Goal: Transaction & Acquisition: Purchase product/service

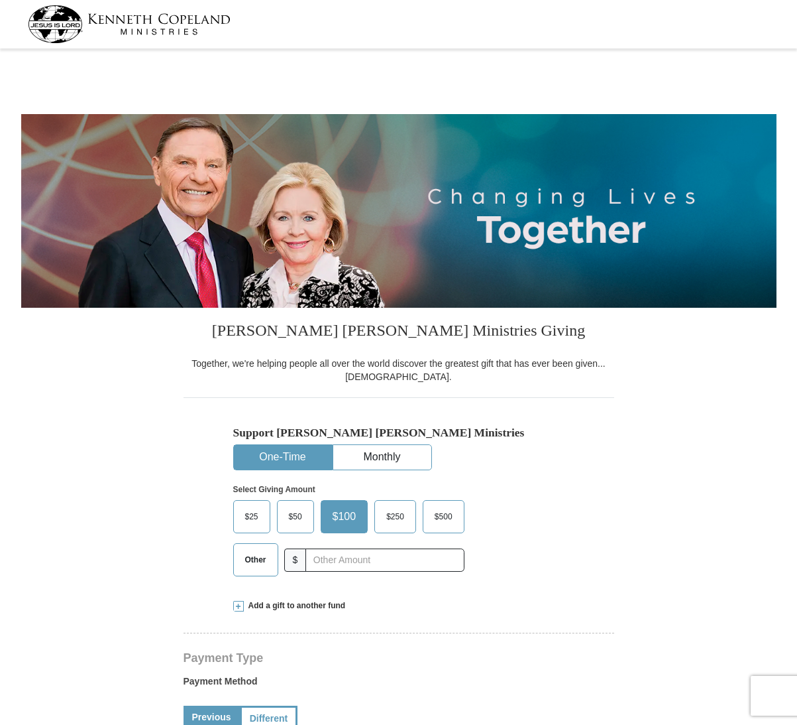
select select "[GEOGRAPHIC_DATA]"
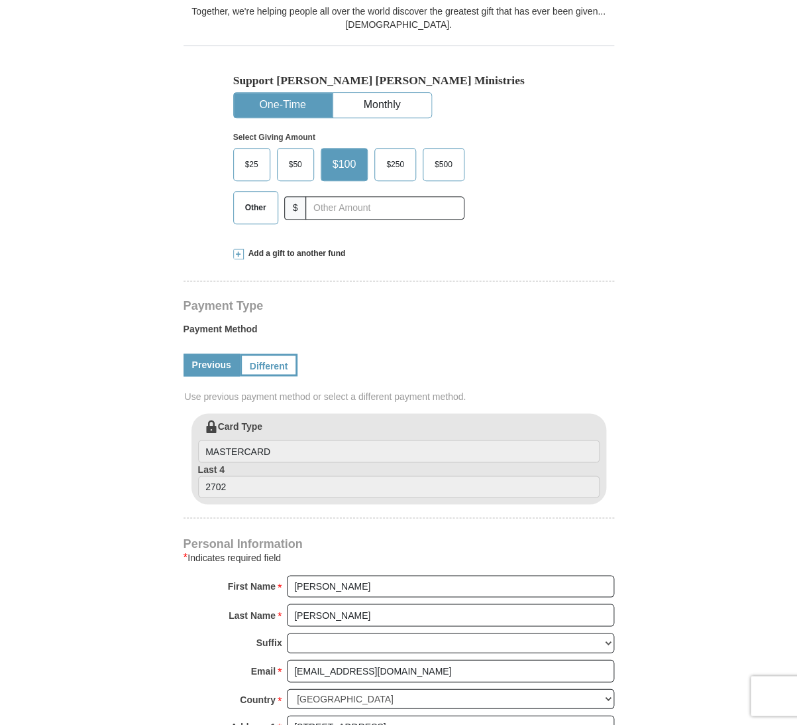
scroll to position [355, 0]
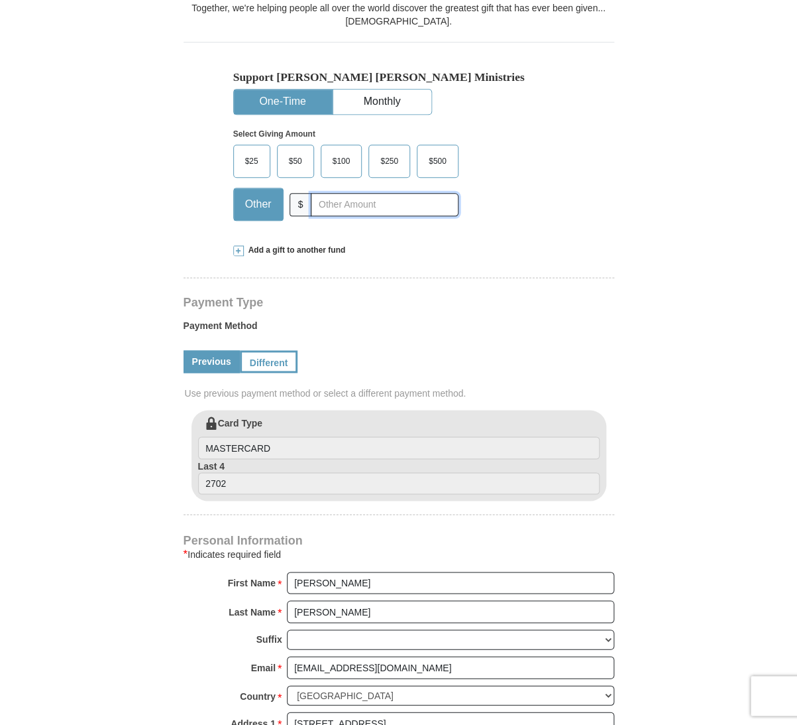
click at [317, 202] on input "text" at bounding box center [384, 204] width 147 height 23
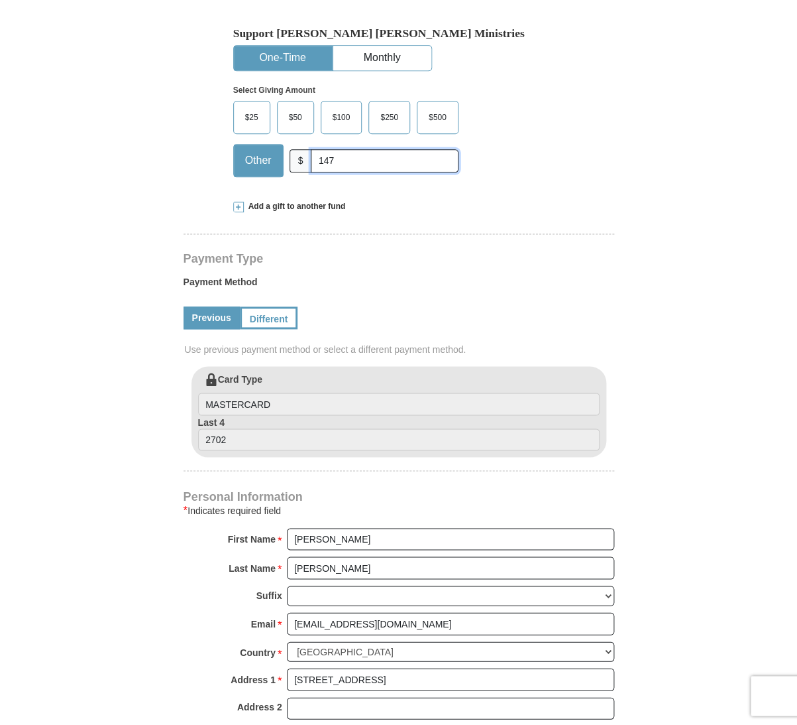
scroll to position [397, 0]
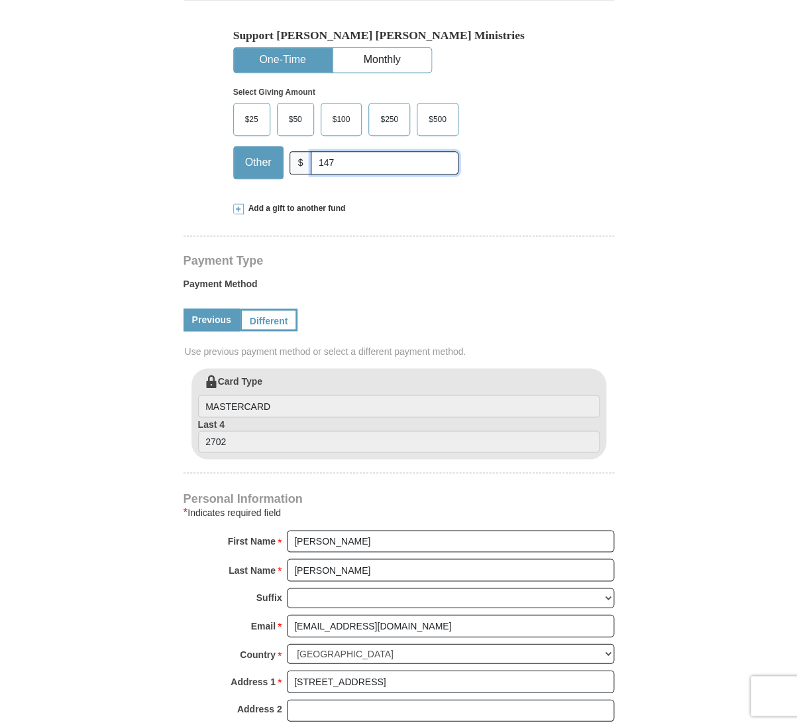
type input "147"
click at [238, 205] on span at bounding box center [238, 209] width 11 height 11
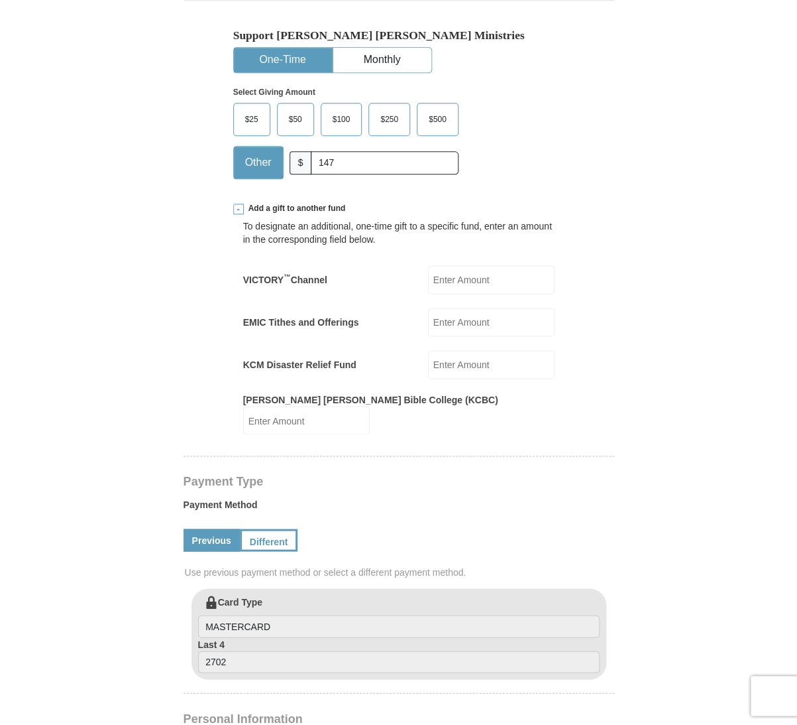
scroll to position [396, 0]
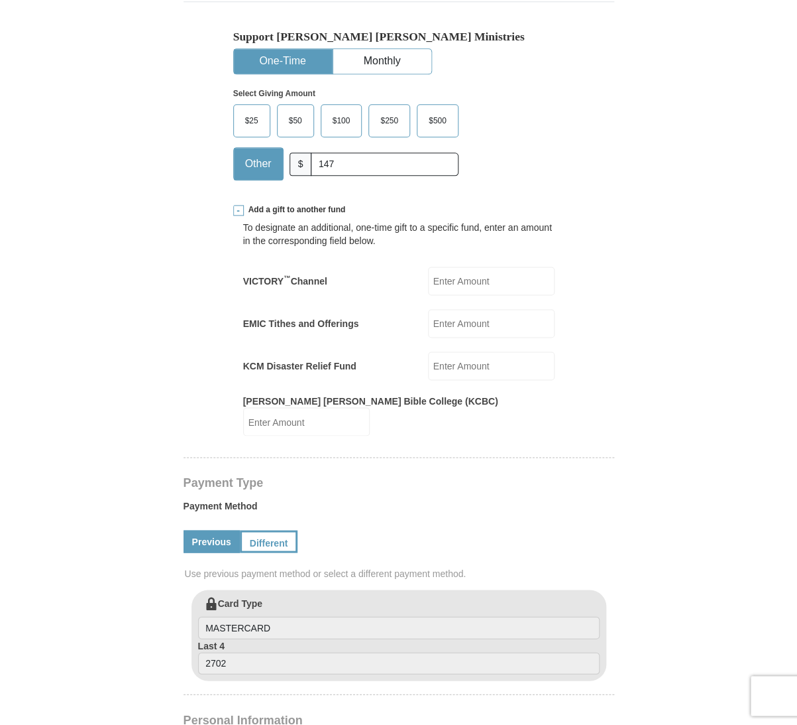
click at [238, 205] on span at bounding box center [238, 210] width 11 height 11
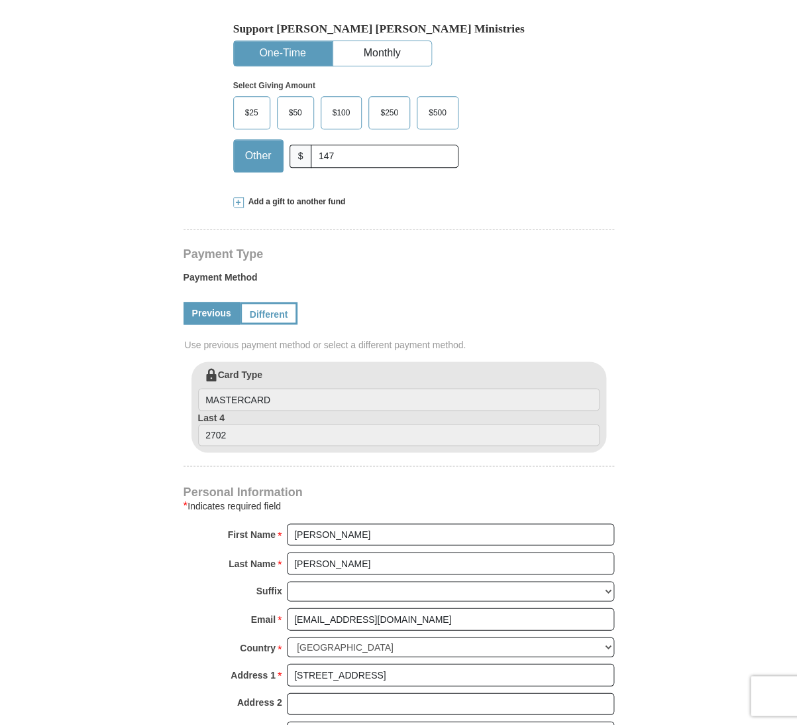
scroll to position [406, 0]
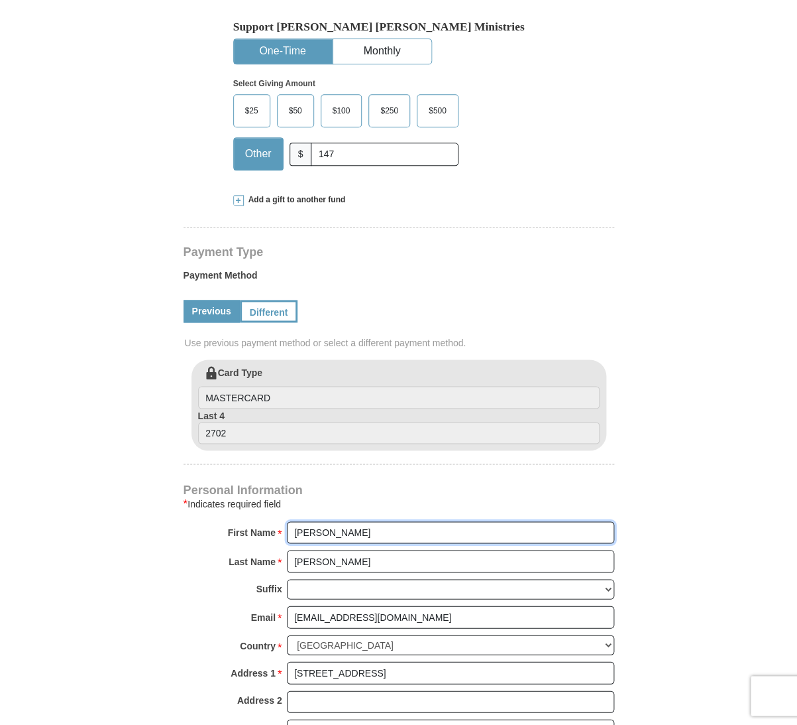
click at [293, 532] on input "[PERSON_NAME]" at bounding box center [450, 532] width 327 height 23
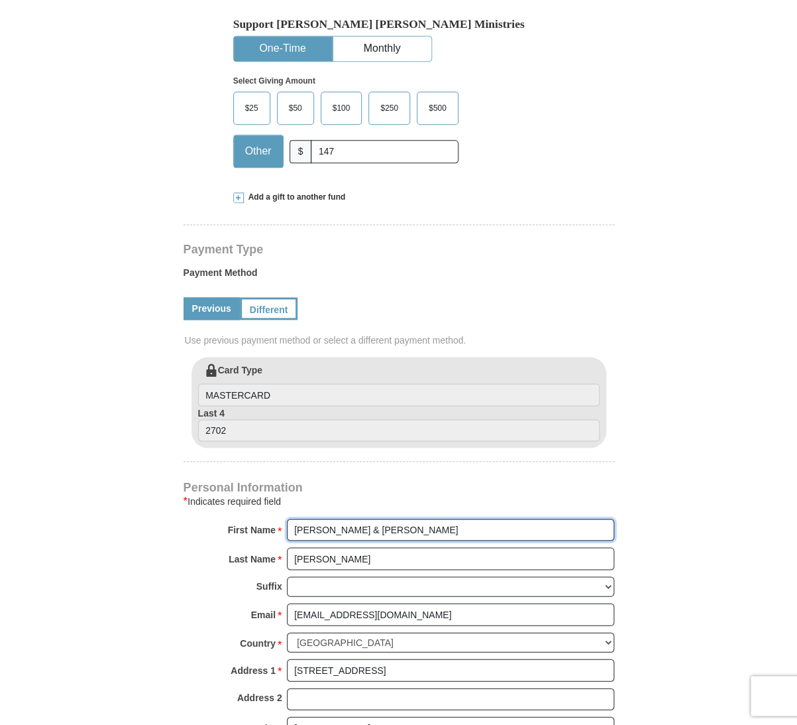
type input "[PERSON_NAME] & [PERSON_NAME]"
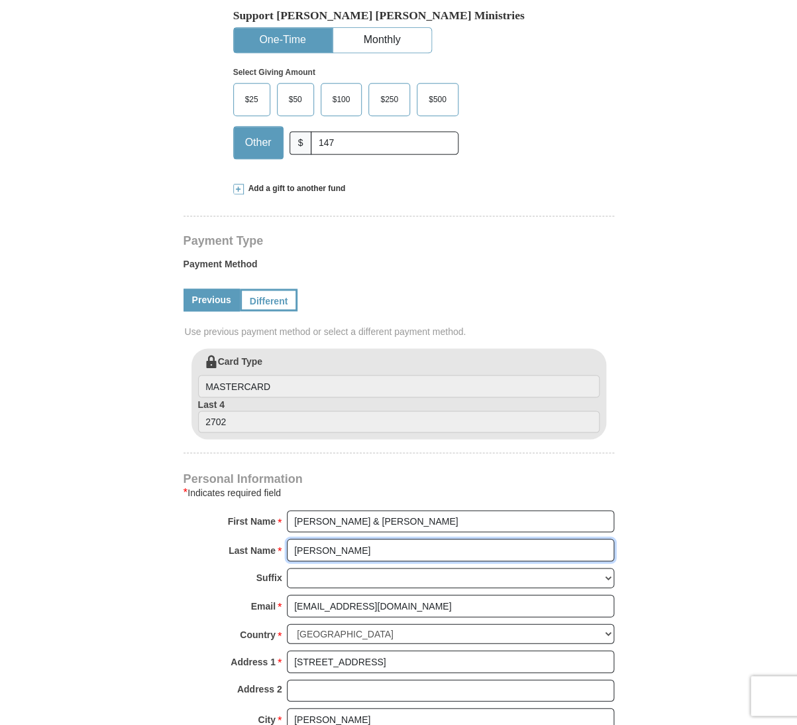
scroll to position [414, 0]
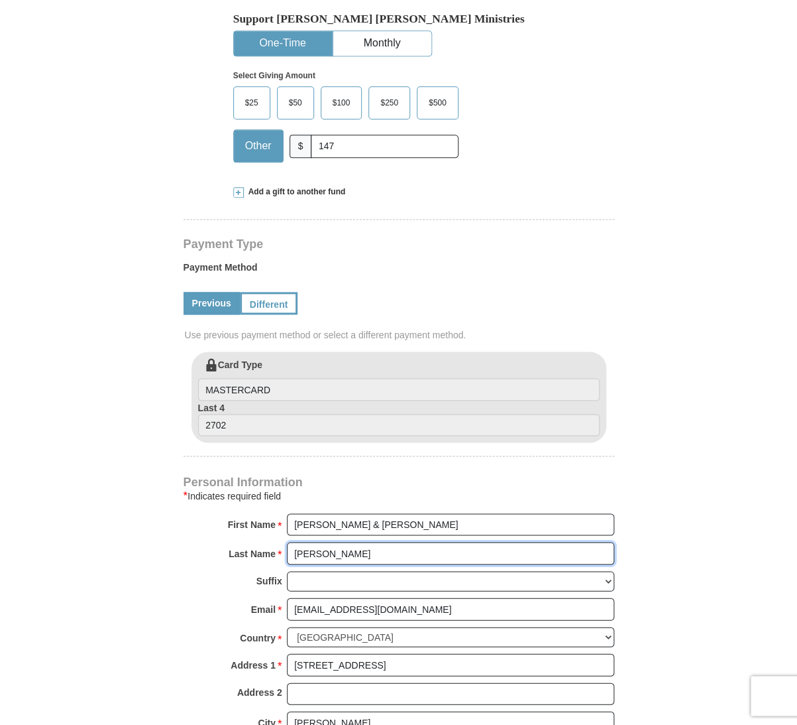
drag, startPoint x: 331, startPoint y: 559, endPoint x: 339, endPoint y: 558, distance: 7.3
click at [331, 559] on input "[PERSON_NAME]" at bounding box center [450, 553] width 327 height 23
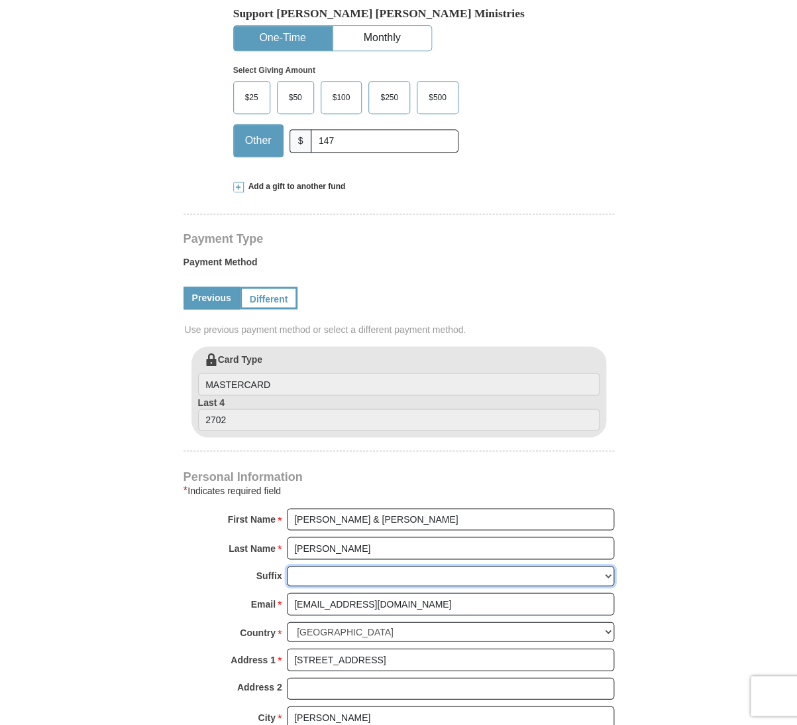
scroll to position [416, 0]
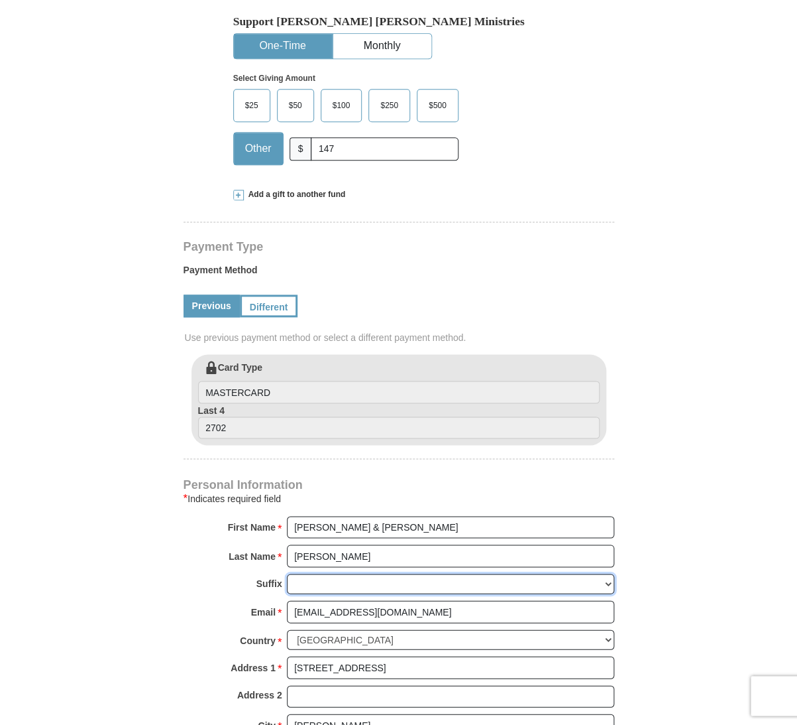
select select "Jr"
click option "Jr" at bounding box center [0, 0] width 0 height 0
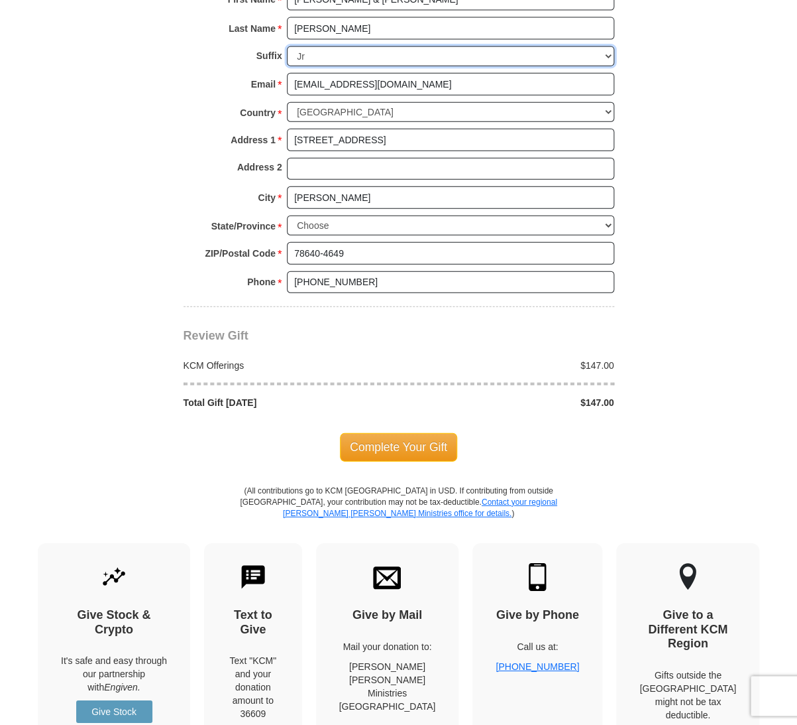
scroll to position [939, 0]
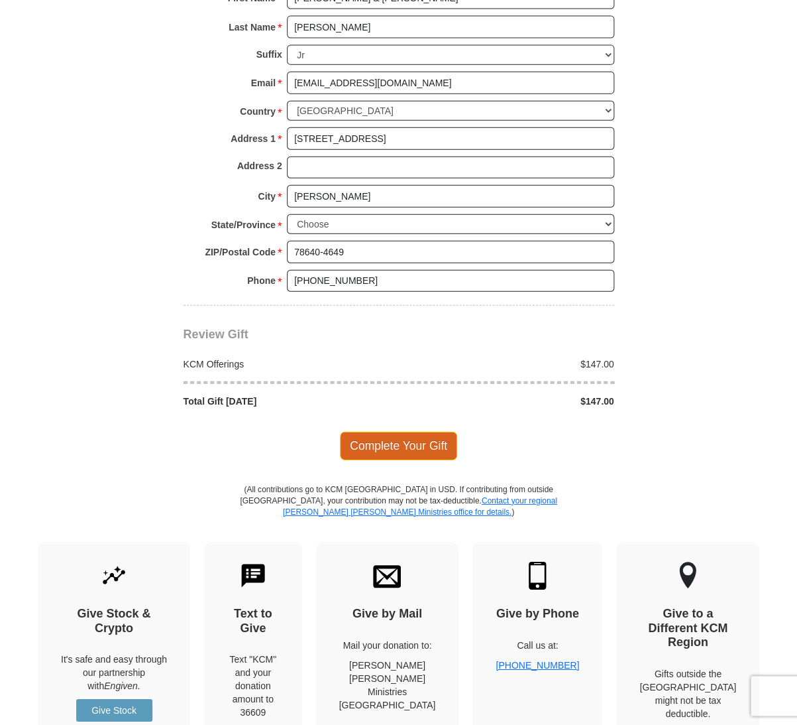
click at [394, 443] on span "Complete Your Gift" at bounding box center [398, 446] width 117 height 28
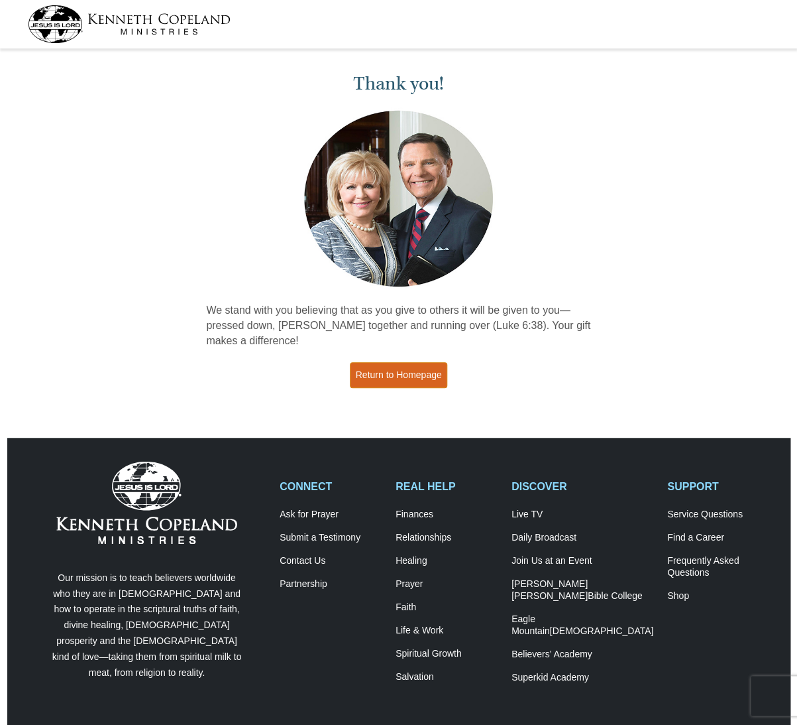
click at [394, 377] on link "Return to Homepage" at bounding box center [399, 375] width 98 height 26
